Goal: Book appointment/travel/reservation

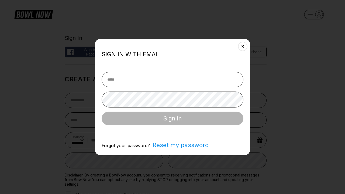
select select "**"
type input "**********"
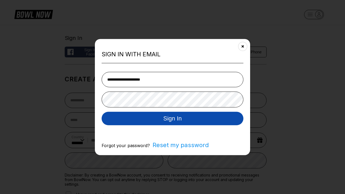
click at [172, 119] on button "Sign In" at bounding box center [173, 118] width 142 height 13
